Goal: Information Seeking & Learning: Understand process/instructions

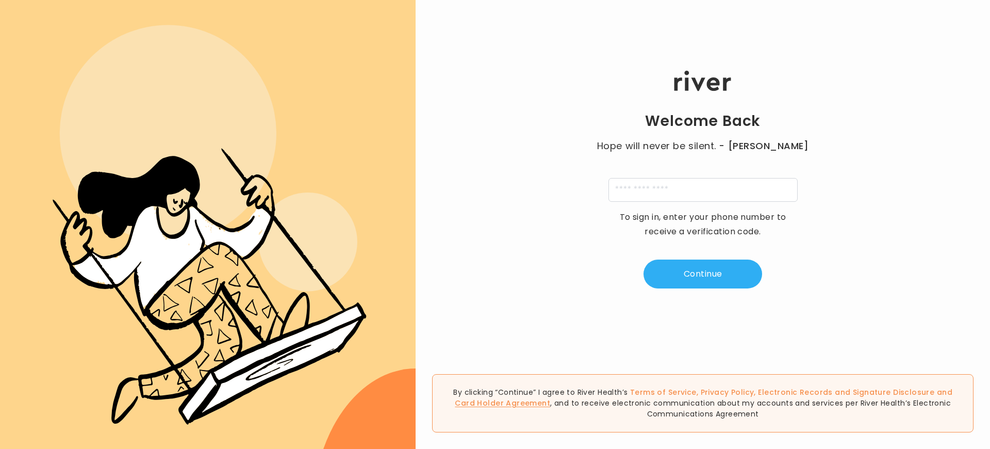
click at [550, 403] on link "Card Holder Agreement" at bounding box center [502, 403] width 95 height 10
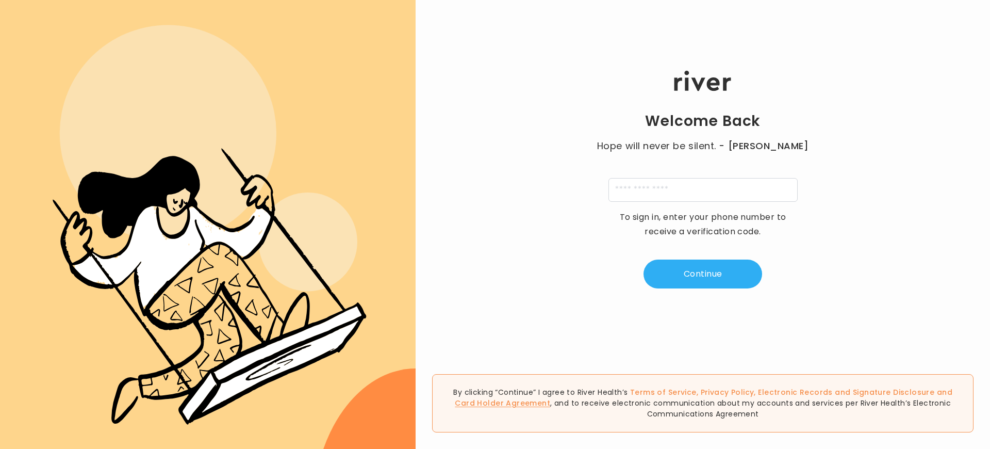
click at [550, 403] on link "Card Holder Agreement" at bounding box center [502, 403] width 95 height 10
